Goal: Task Accomplishment & Management: Complete application form

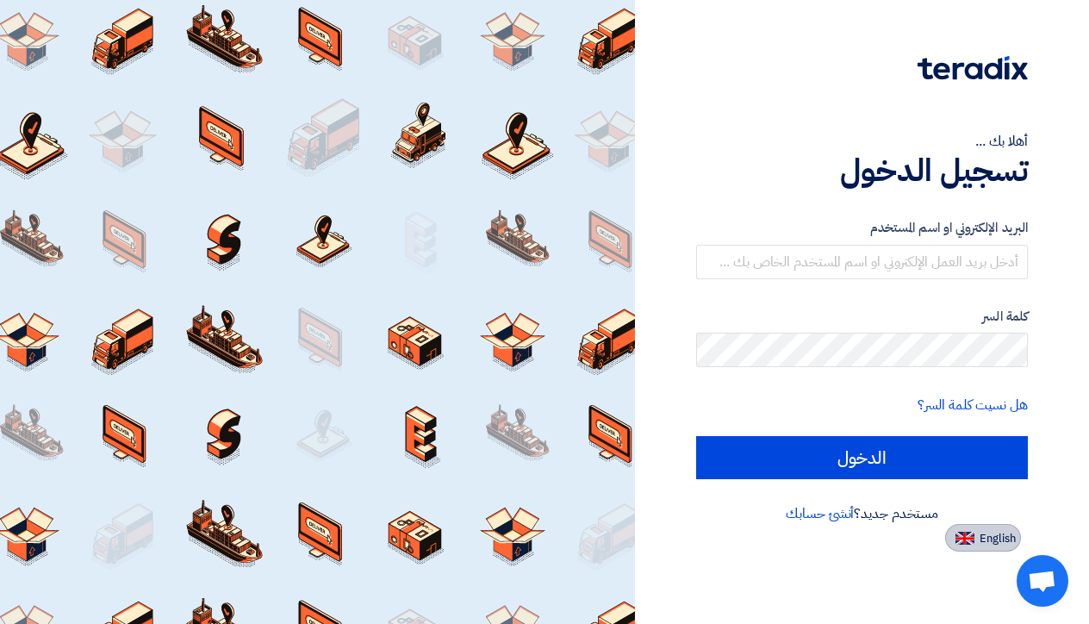
click at [984, 544] on span "English" at bounding box center [998, 539] width 36 height 12
type input "Sign in"
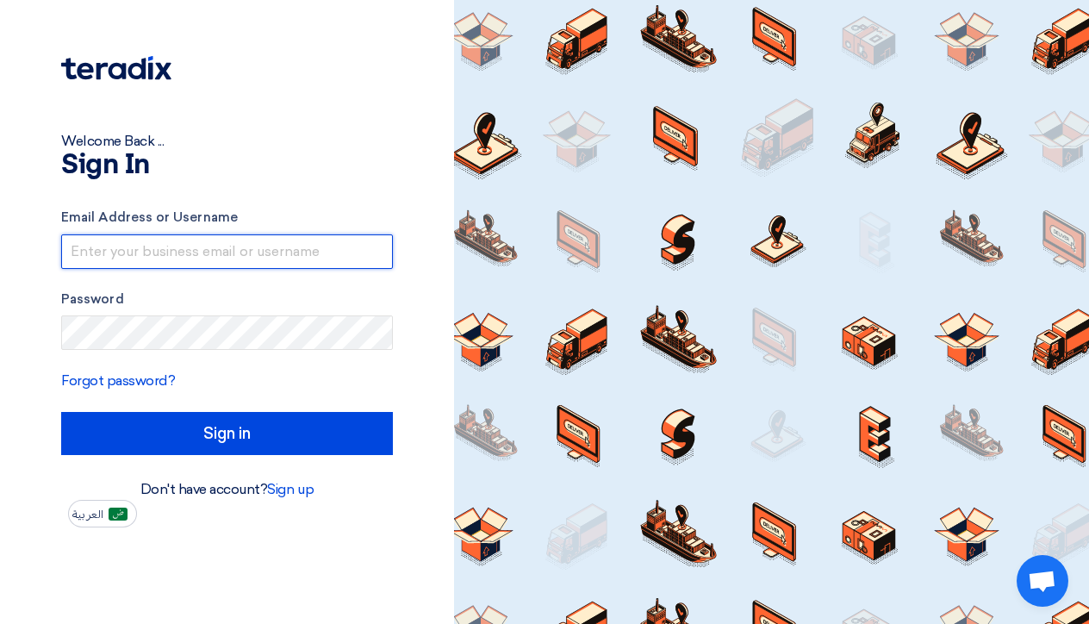
type input "[PERSON_NAME][EMAIL_ADDRESS][DOMAIN_NAME]"
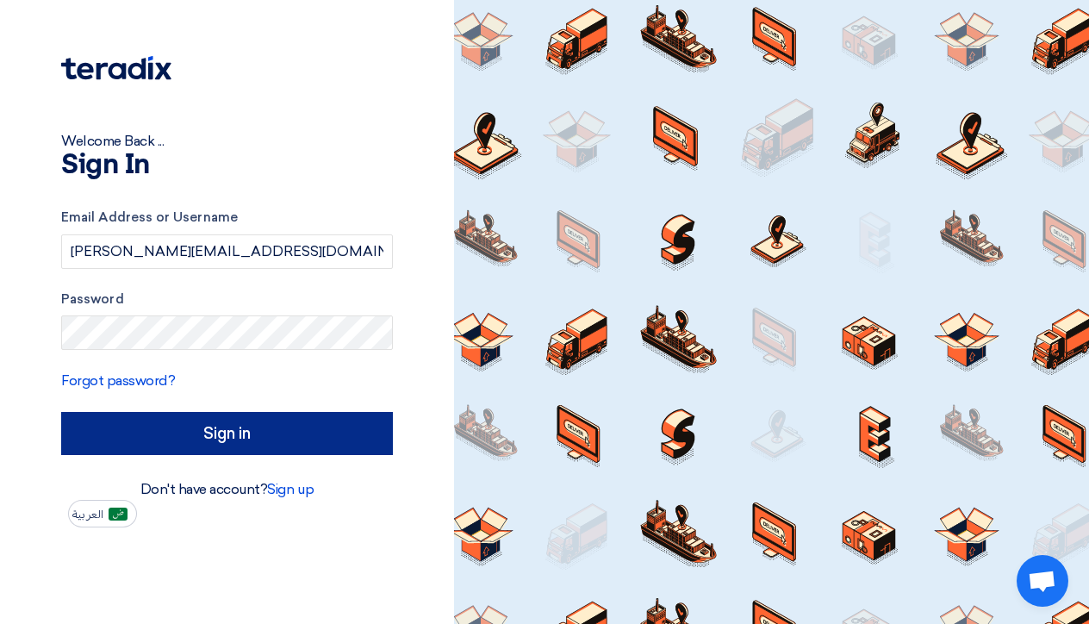
click at [212, 431] on input "Sign in" at bounding box center [227, 433] width 332 height 43
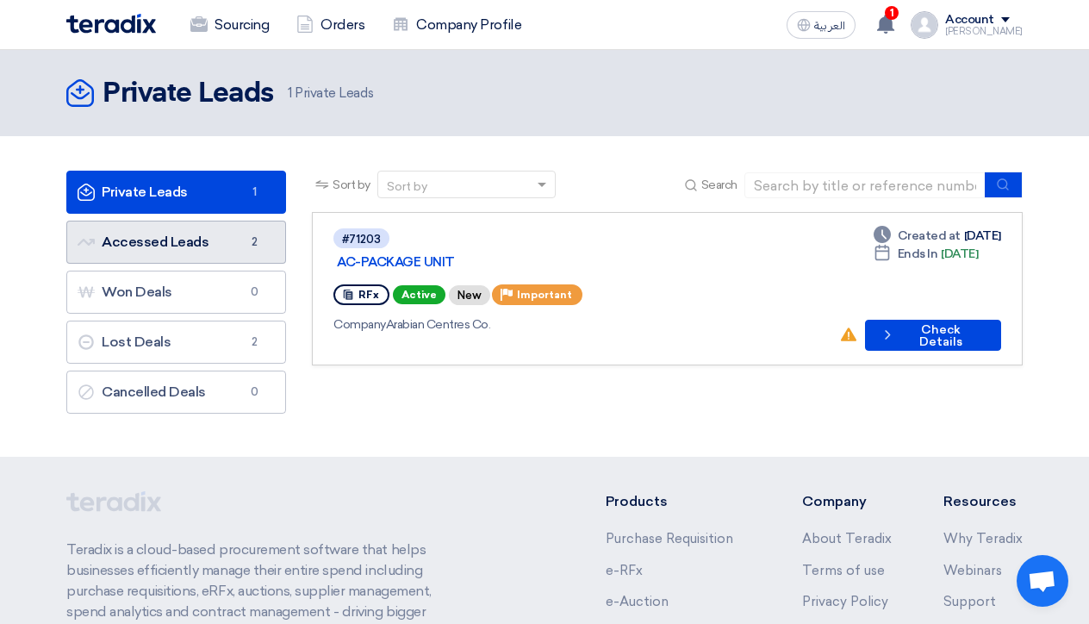
click at [187, 233] on link "Accessed Leads Accessed Leads 2" at bounding box center [176, 242] width 220 height 43
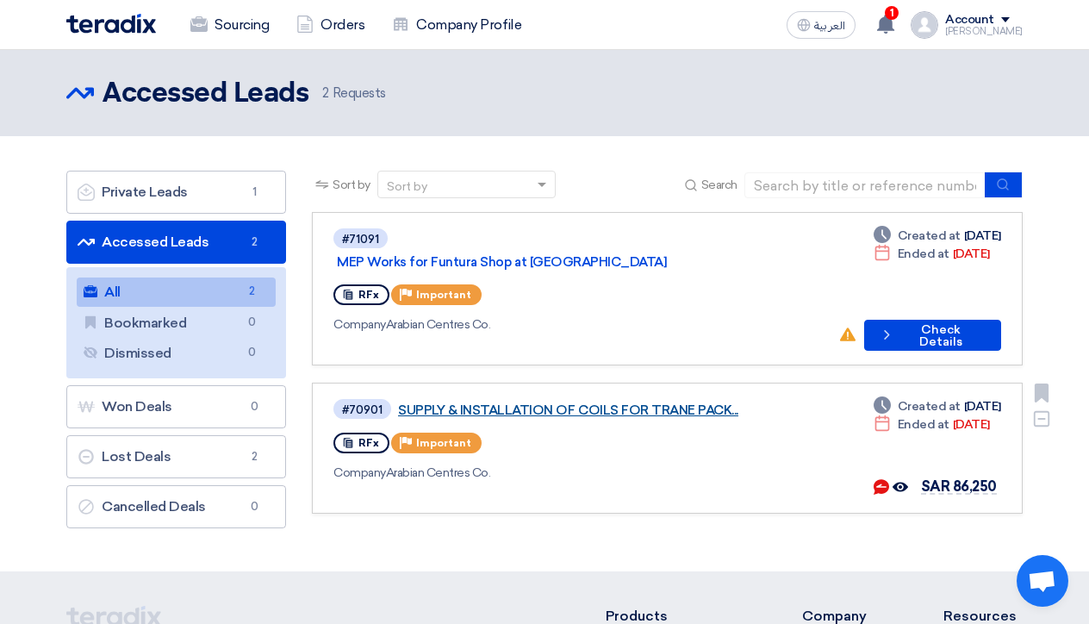
click at [601, 402] on link "SUPPLY & INSTALLATION OF COILS FOR TRANE PACK..." at bounding box center [613, 410] width 431 height 16
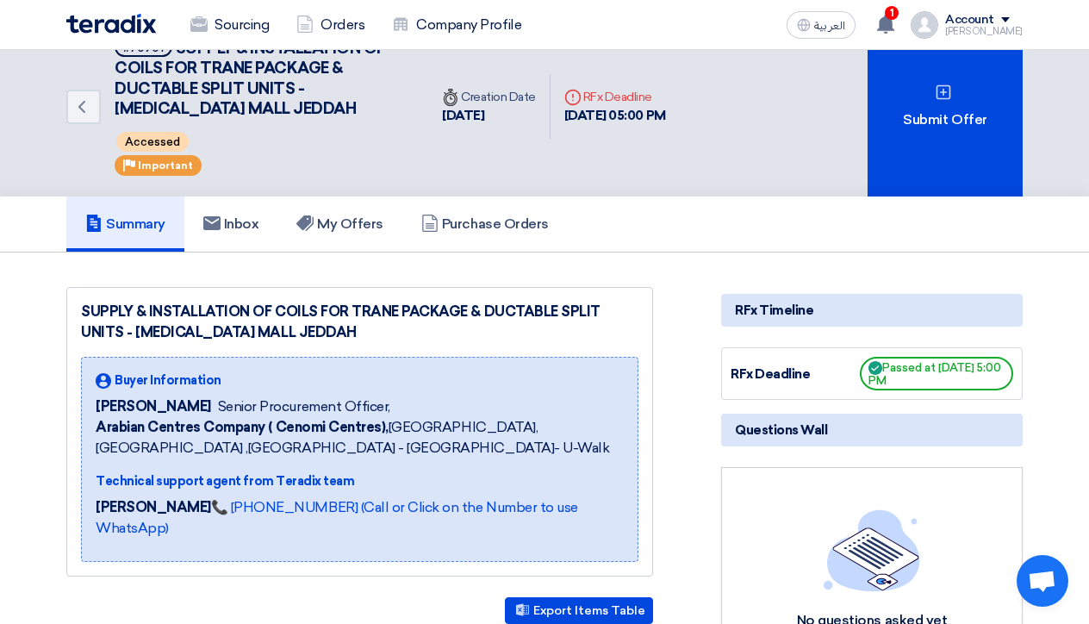
scroll to position [34, 0]
click at [911, 381] on span "Passed at [DATE] 5:00 PM" at bounding box center [936, 373] width 153 height 34
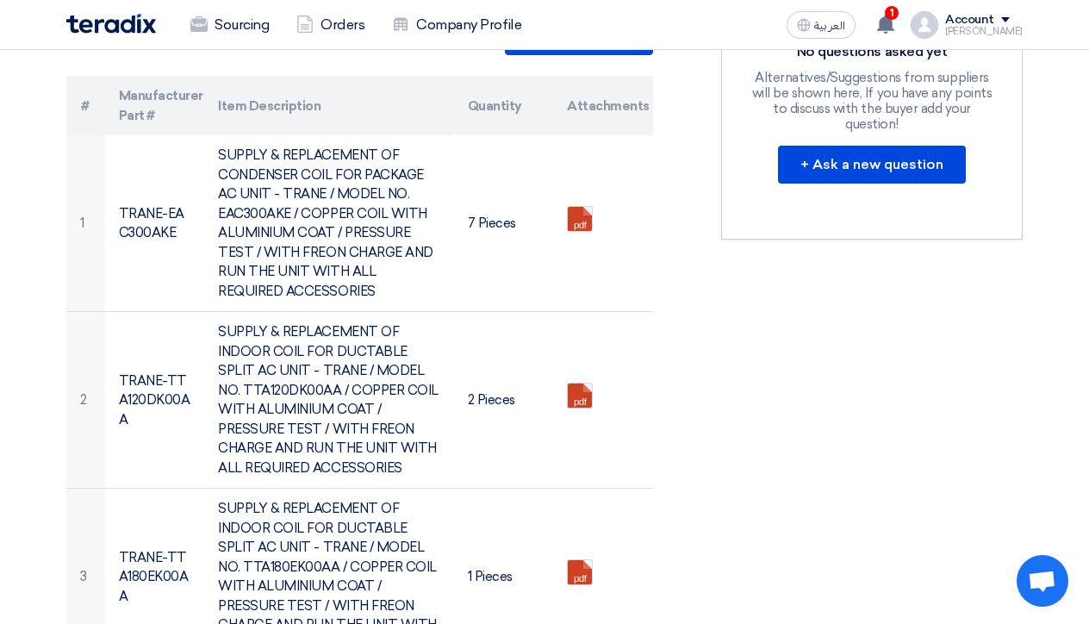
scroll to position [605, 0]
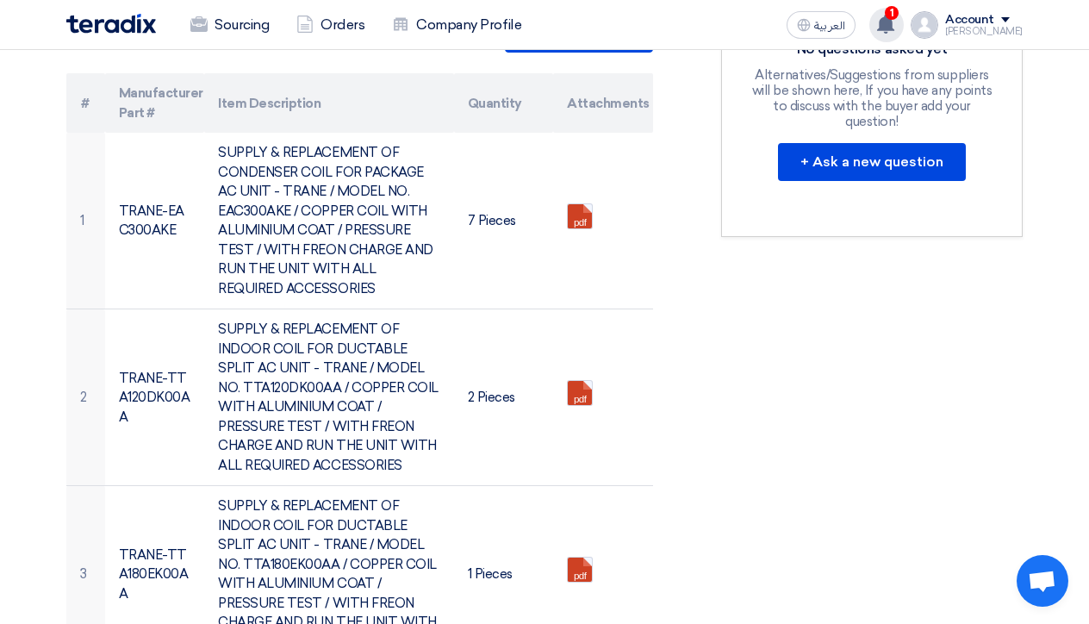
click at [894, 23] on use at bounding box center [885, 24] width 17 height 19
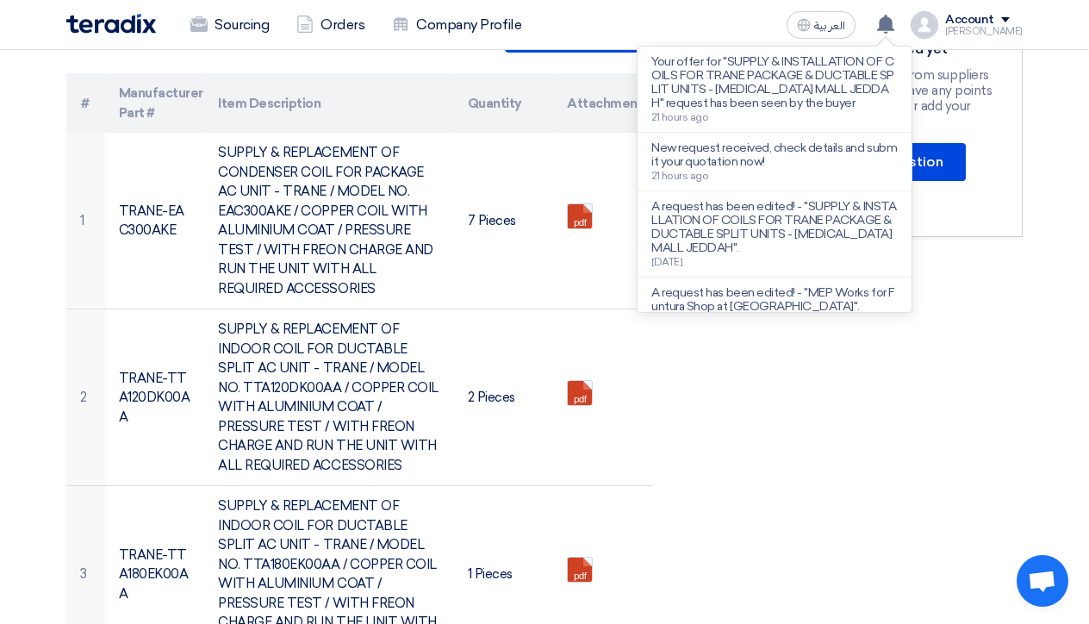
click at [843, 439] on div "RFx Timeline RFx Deadline Passed at [DATE] 5:00 PM Questions Wall No questions …" at bounding box center [871, 462] width 327 height 1493
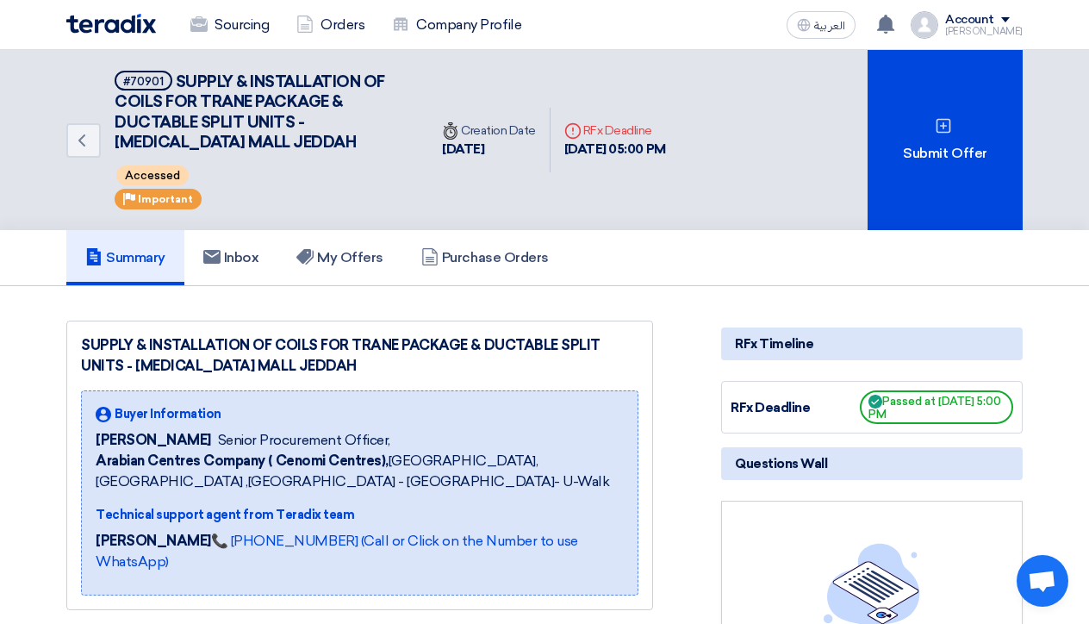
scroll to position [0, 0]
click at [351, 270] on link "My Offers" at bounding box center [339, 257] width 125 height 55
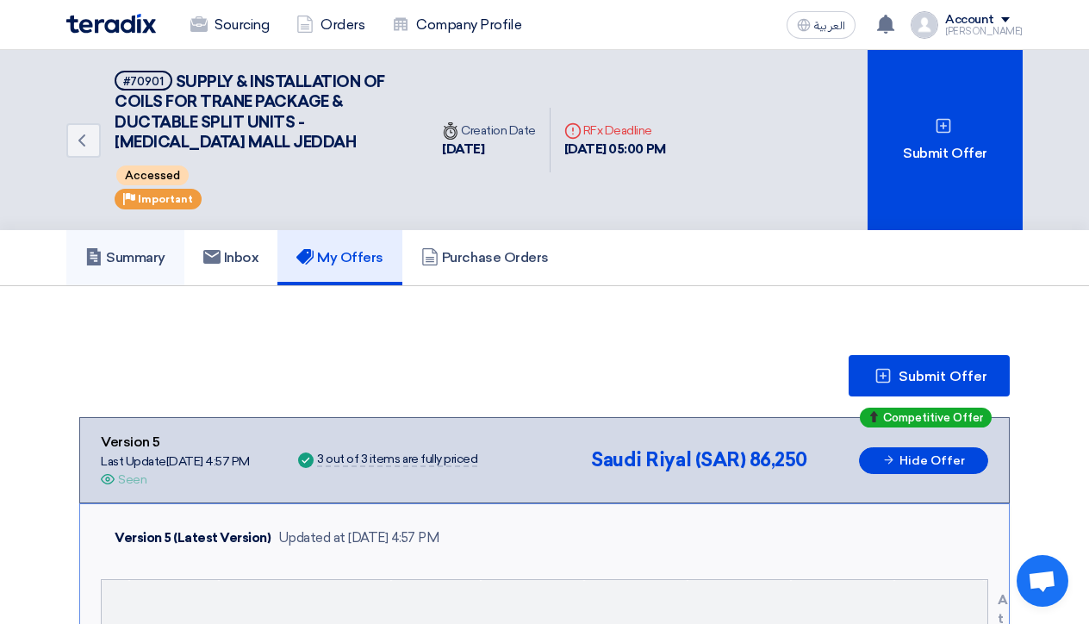
click at [117, 258] on h5 "Summary" at bounding box center [125, 257] width 80 height 17
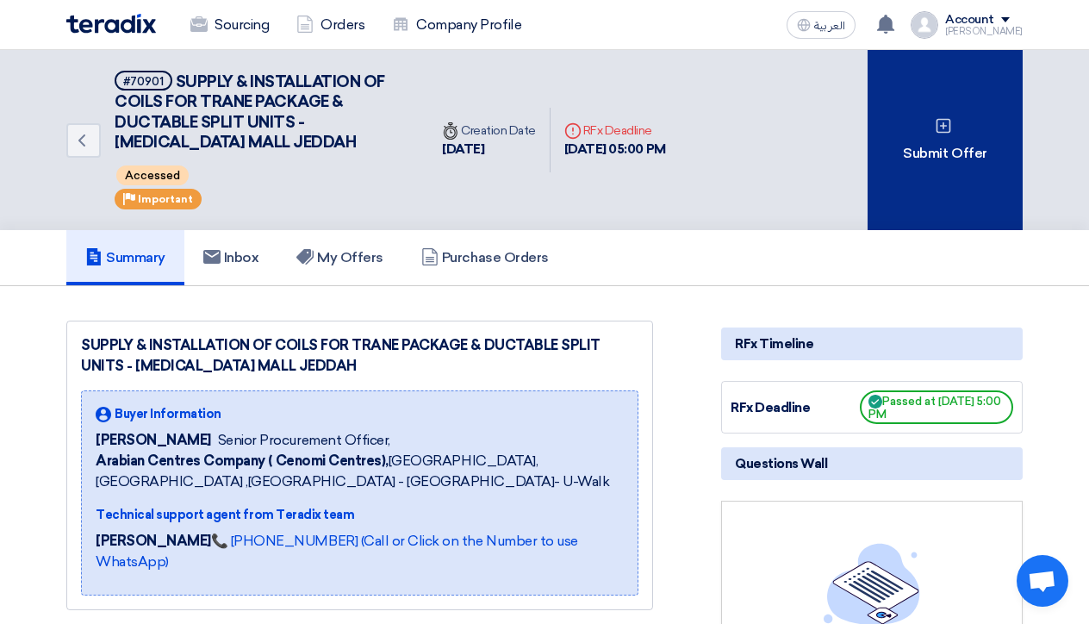
click at [924, 174] on div "Submit Offer" at bounding box center [945, 140] width 155 height 180
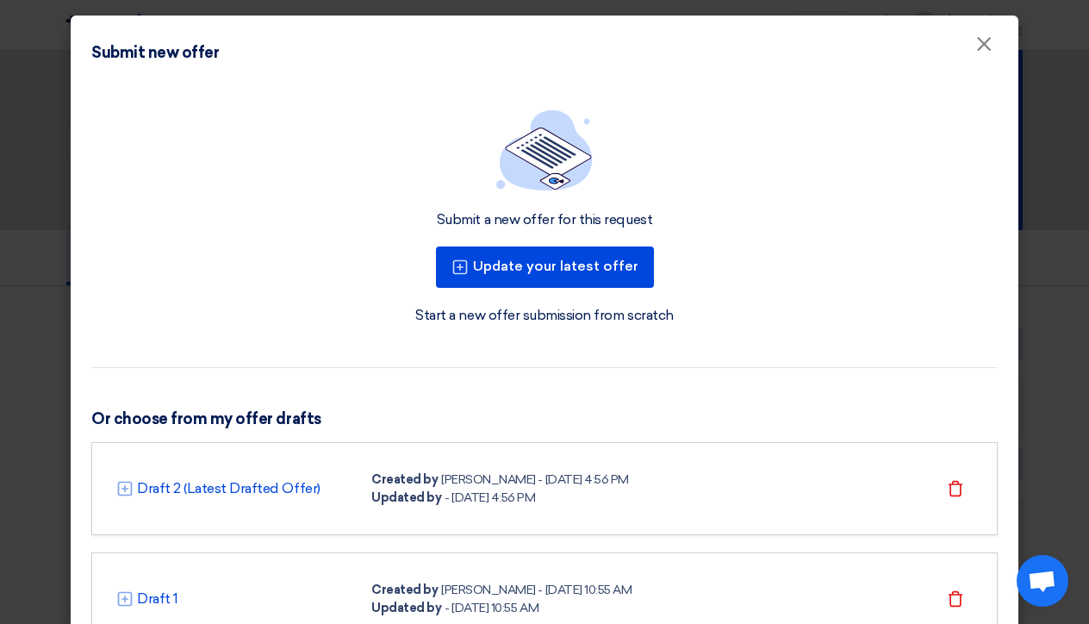
click at [859, 387] on div "Submit a new offer for this request Update your latest offer Start a new offer …" at bounding box center [545, 388] width 948 height 603
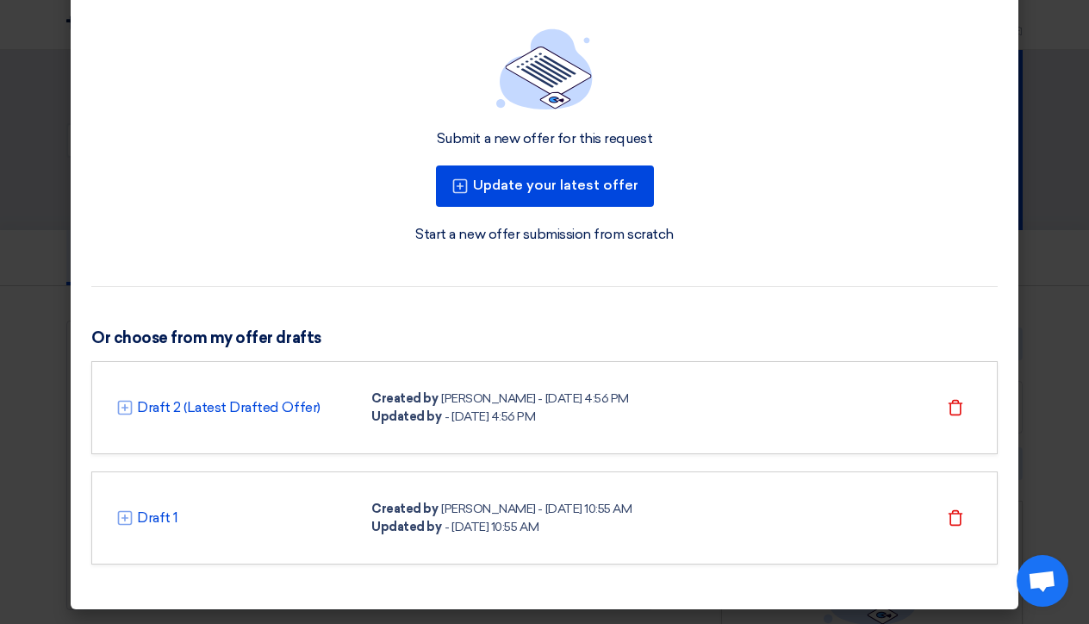
scroll to position [80, 0]
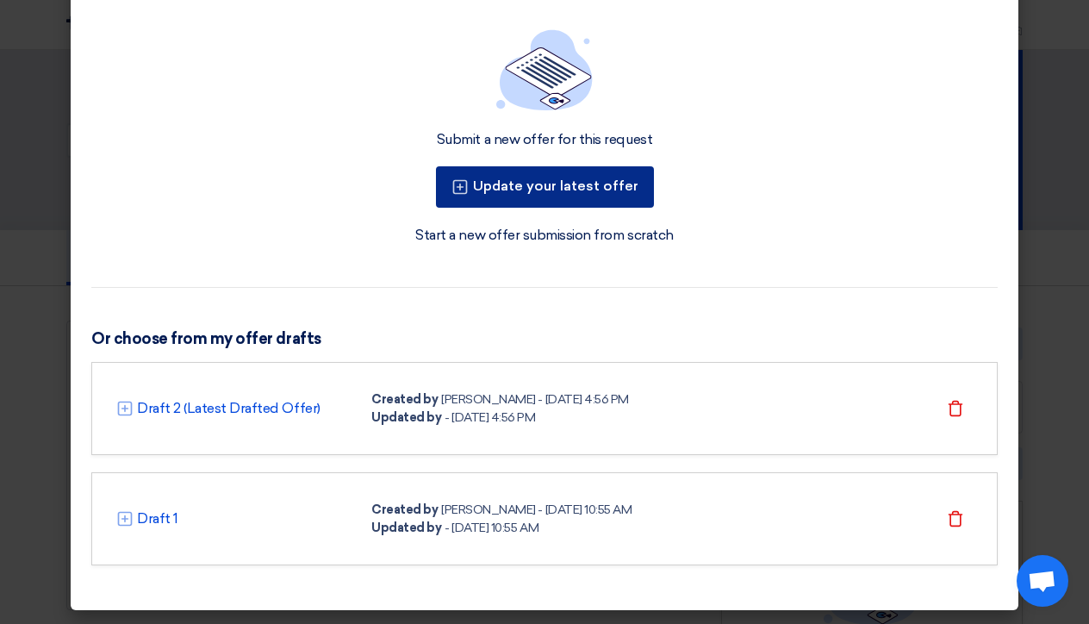
click at [547, 187] on button "Update your latest offer" at bounding box center [545, 186] width 218 height 41
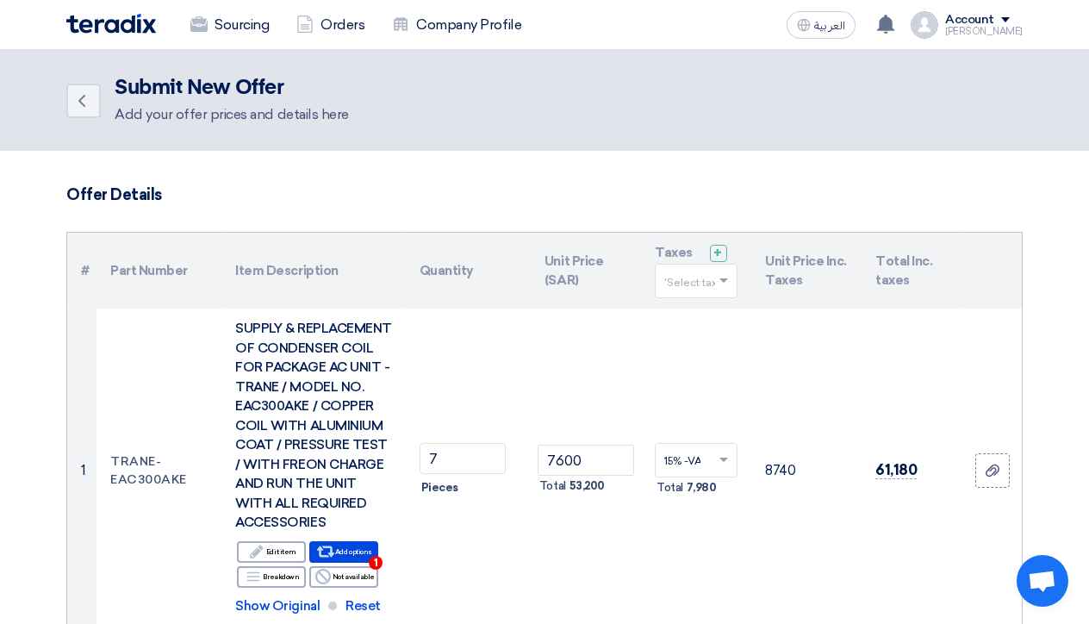
drag, startPoint x: 1083, startPoint y: 152, endPoint x: 1083, endPoint y: 179, distance: 27.6
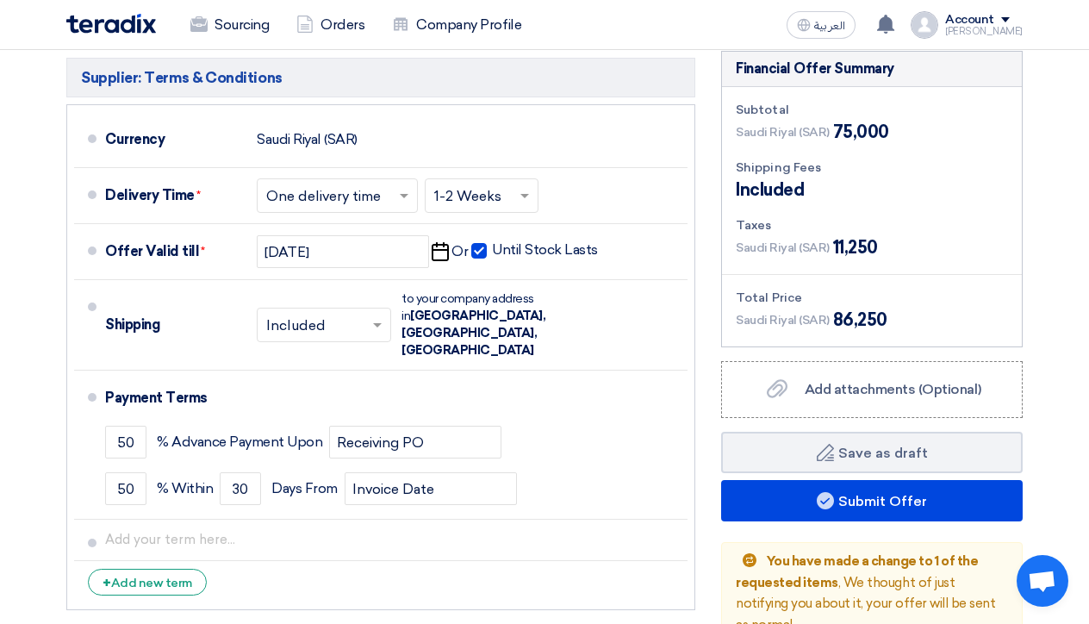
scroll to position [1277, 0]
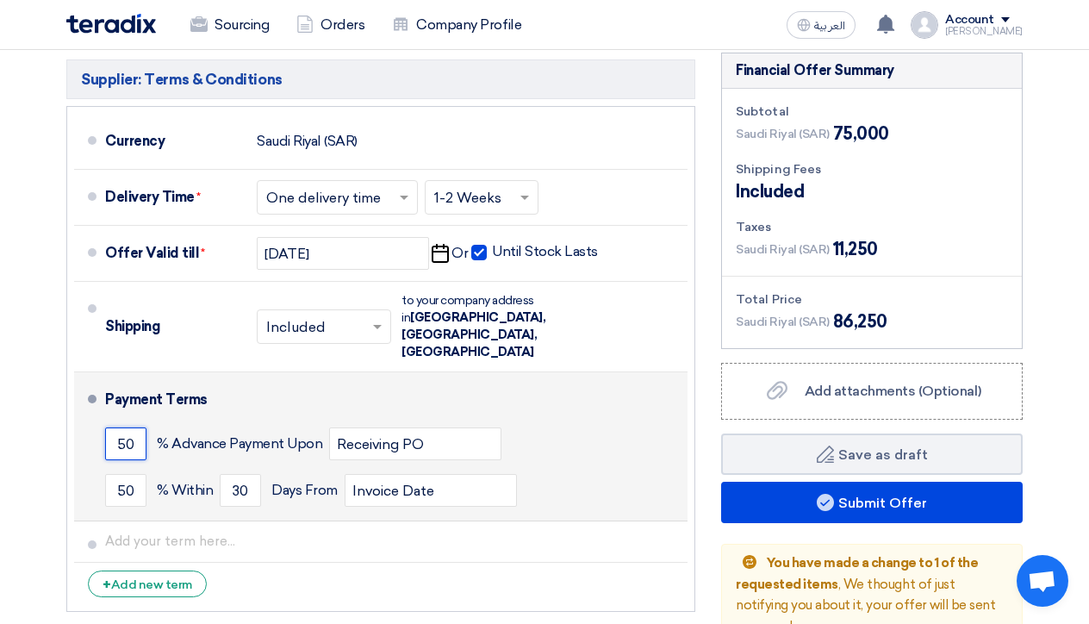
click at [137, 453] on input "50" at bounding box center [125, 443] width 41 height 33
click at [126, 450] on input "50" at bounding box center [125, 443] width 41 height 33
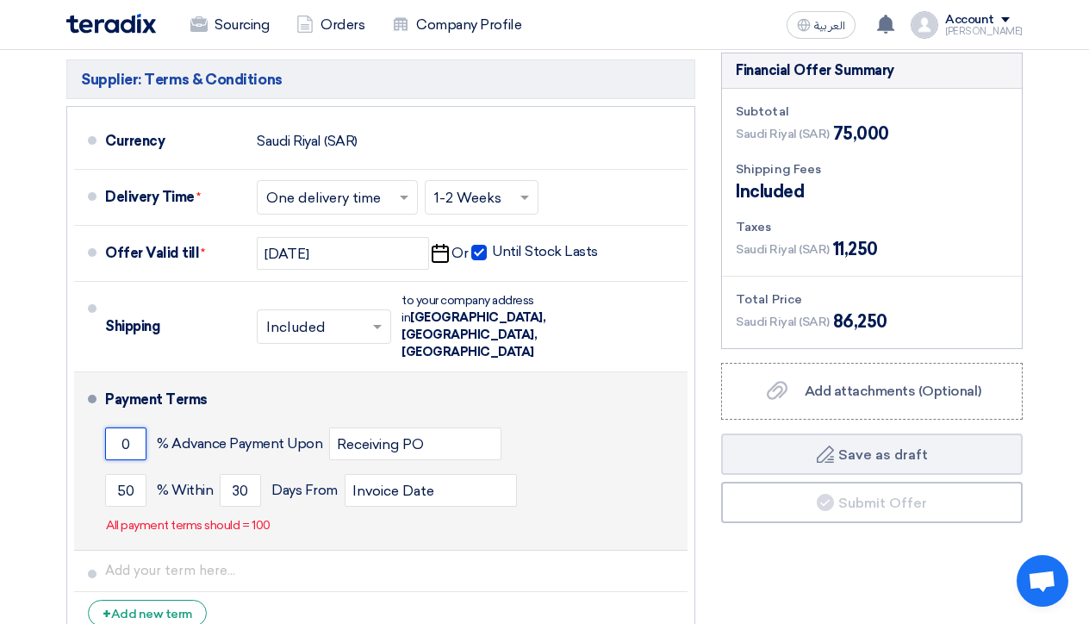
type input "0"
click at [575, 467] on div "0 % Advance Payment Upon Receiving PO" at bounding box center [393, 444] width 576 height 47
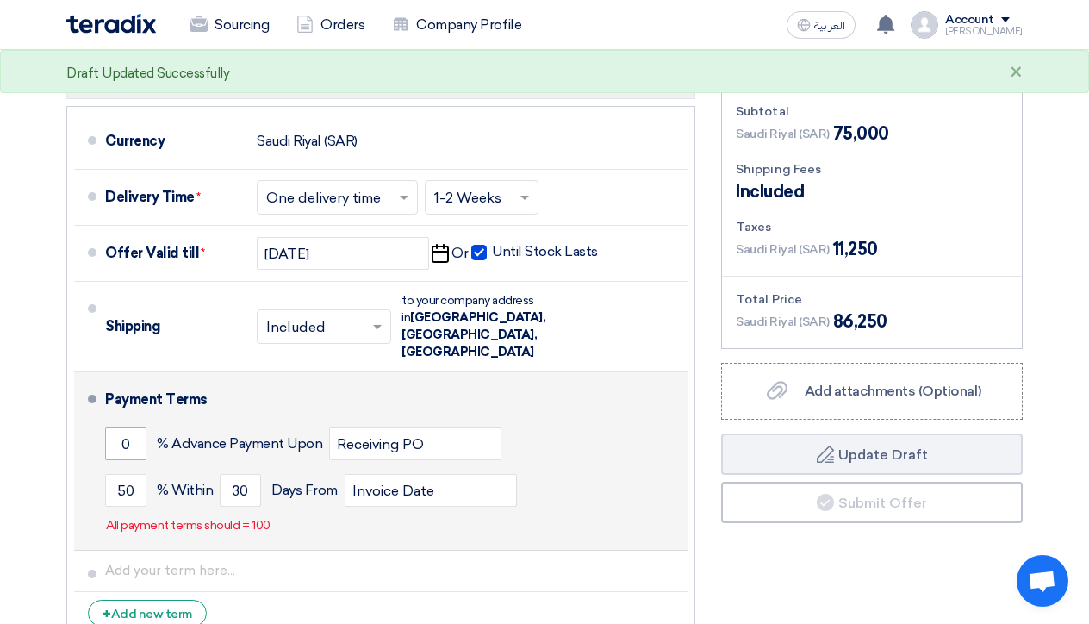
click at [160, 534] on p "All payment terms should = 100" at bounding box center [188, 525] width 165 height 17
drag, startPoint x: 134, startPoint y: 495, endPoint x: 98, endPoint y: 498, distance: 36.3
click at [98, 498] on li "Payment Terms 0 % Advance Payment Upon Receiving PO 50 % Within 30" at bounding box center [381, 461] width 614 height 178
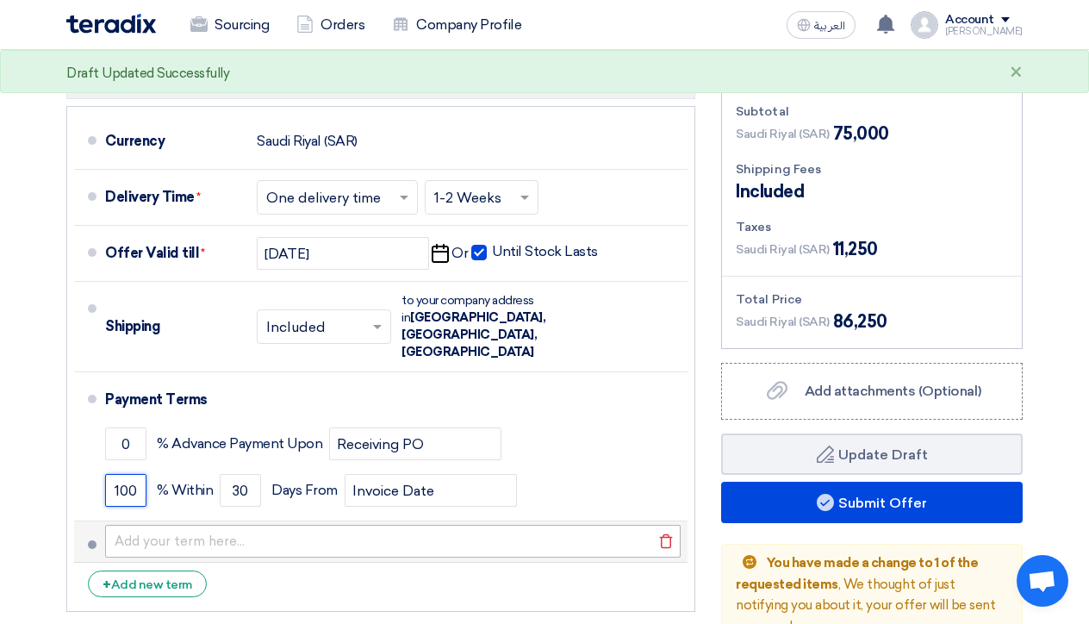
type input "100"
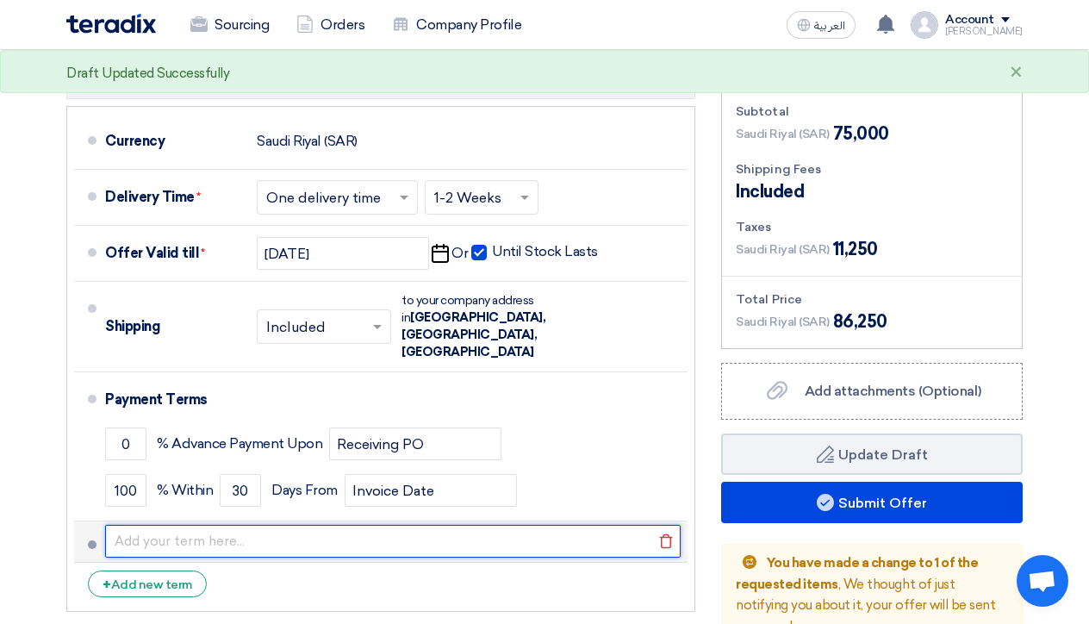
click at [347, 544] on input "text" at bounding box center [393, 541] width 576 height 33
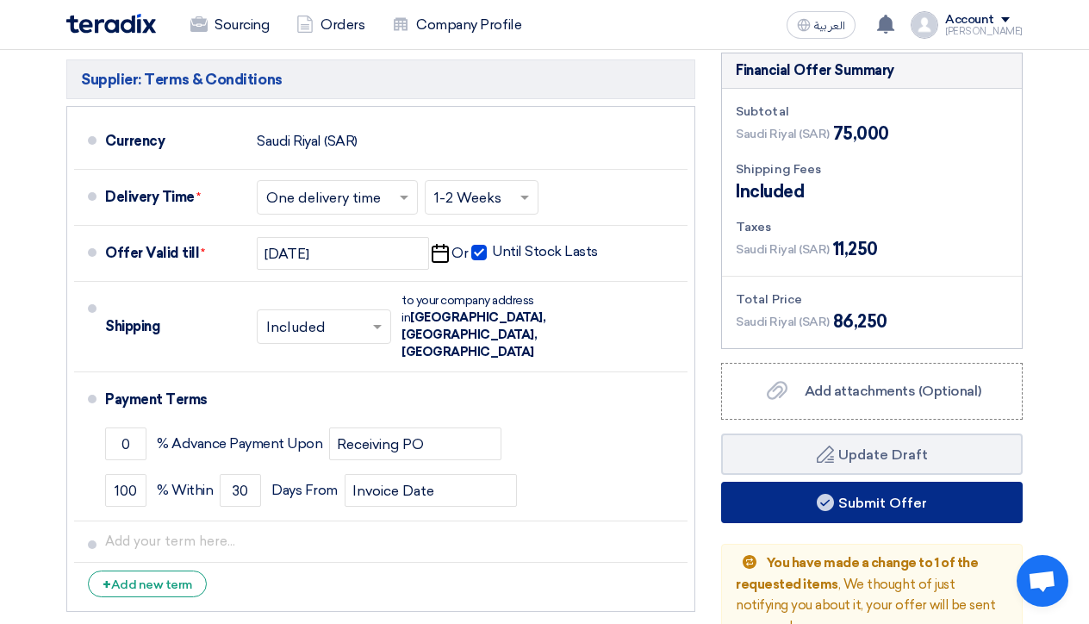
click at [864, 523] on button "Submit Offer" at bounding box center [872, 502] width 302 height 41
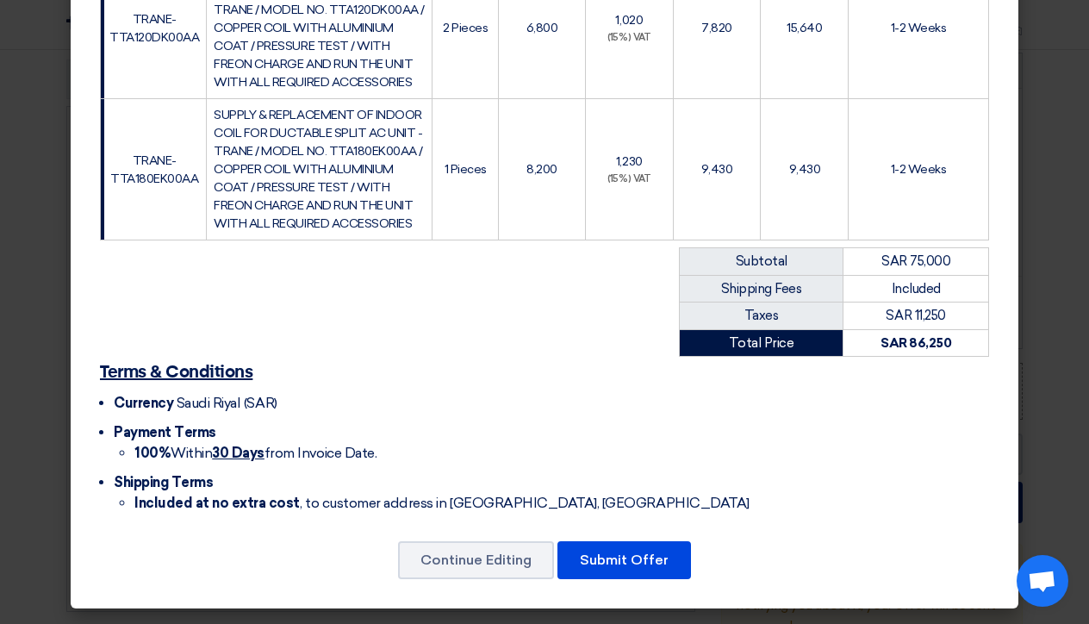
scroll to position [584, 0]
click at [615, 563] on button "Submit Offer" at bounding box center [625, 560] width 134 height 38
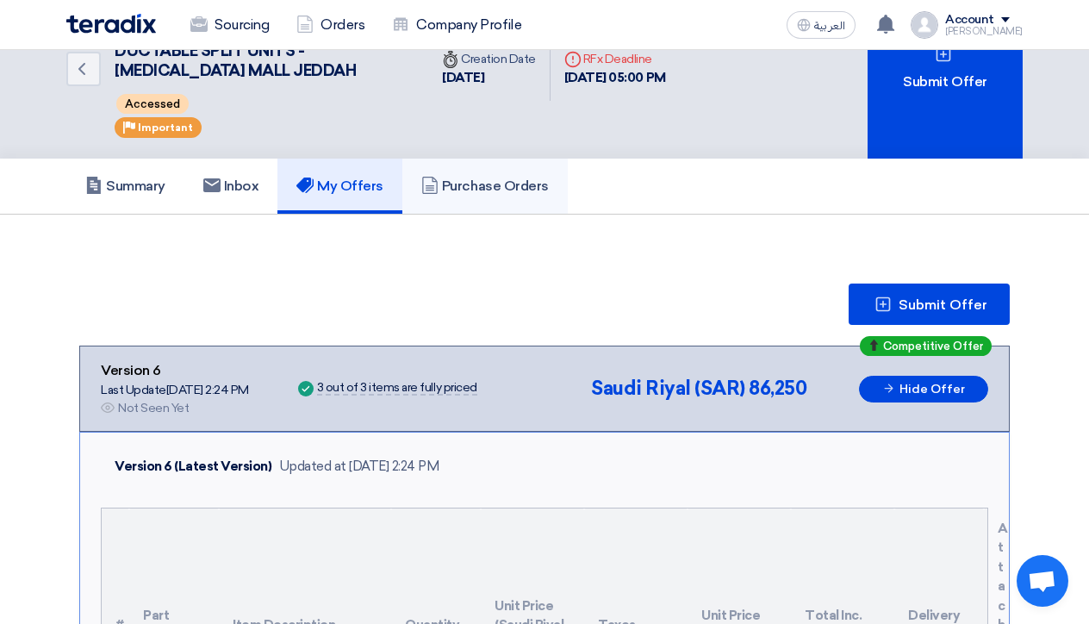
click at [474, 184] on h5 "Purchase Orders" at bounding box center [485, 186] width 128 height 17
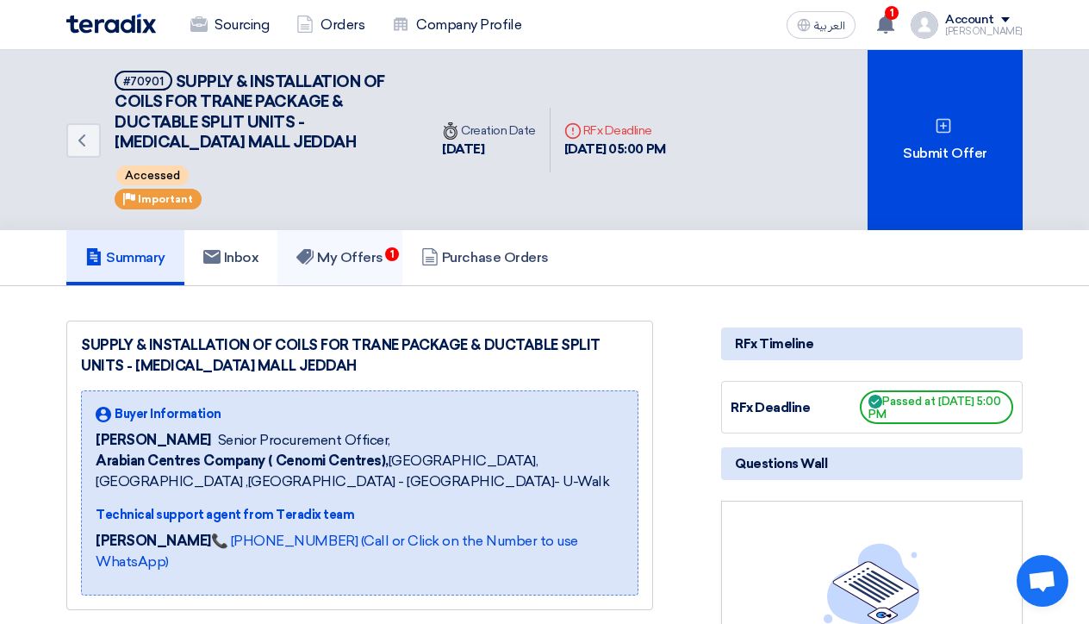
click at [366, 249] on h5 "My Offers 1" at bounding box center [339, 257] width 87 height 17
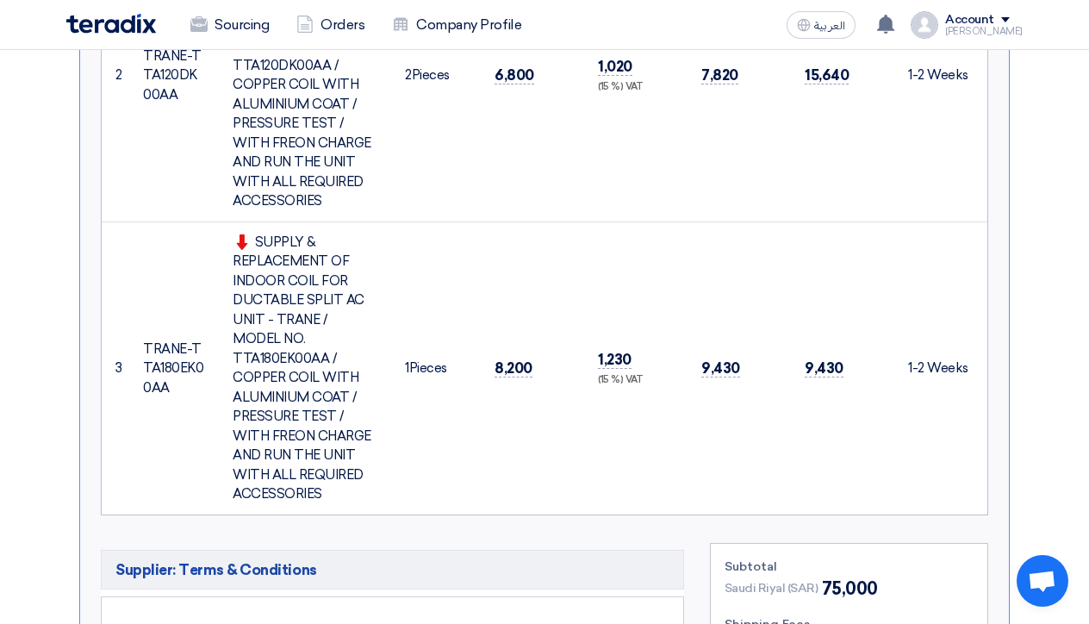
scroll to position [1194, 0]
